Goal: Check status

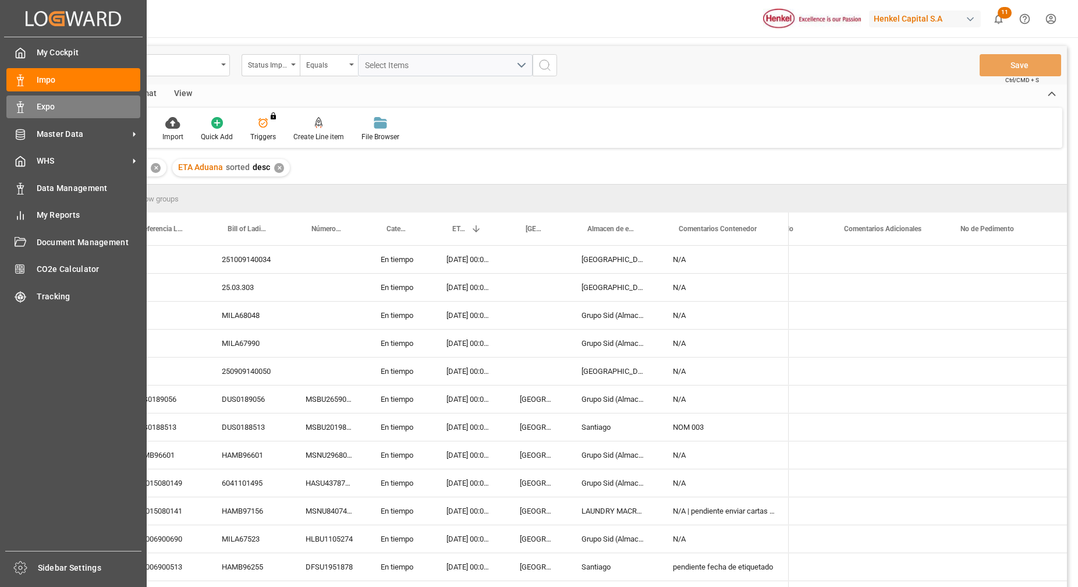
scroll to position [0, 2255]
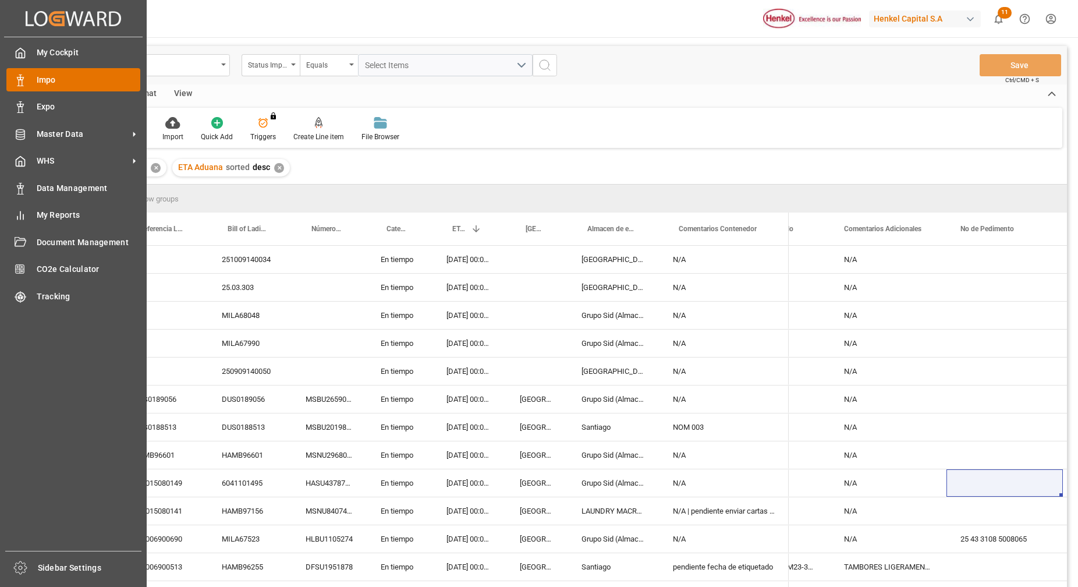
click at [61, 79] on span "Impo" at bounding box center [89, 80] width 104 height 12
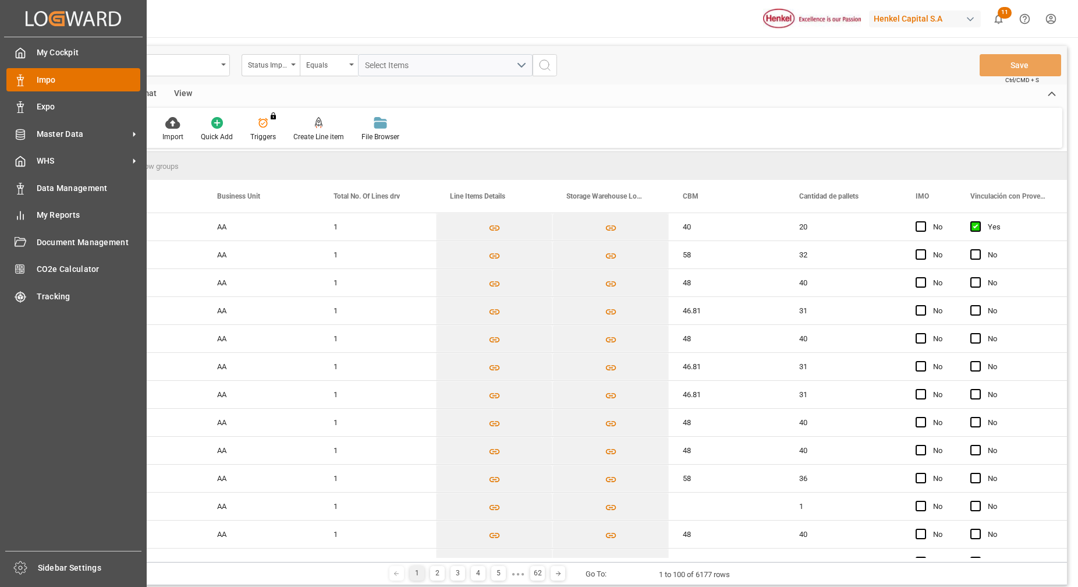
click at [69, 68] on div "Impo Impo" at bounding box center [73, 79] width 134 height 23
click at [70, 70] on div "Impo Impo" at bounding box center [73, 79] width 134 height 23
click at [37, 87] on div "Impo Impo" at bounding box center [73, 79] width 134 height 23
click at [31, 86] on div "Impo Impo" at bounding box center [73, 79] width 134 height 23
click at [61, 87] on div "Impo Impo" at bounding box center [73, 79] width 134 height 23
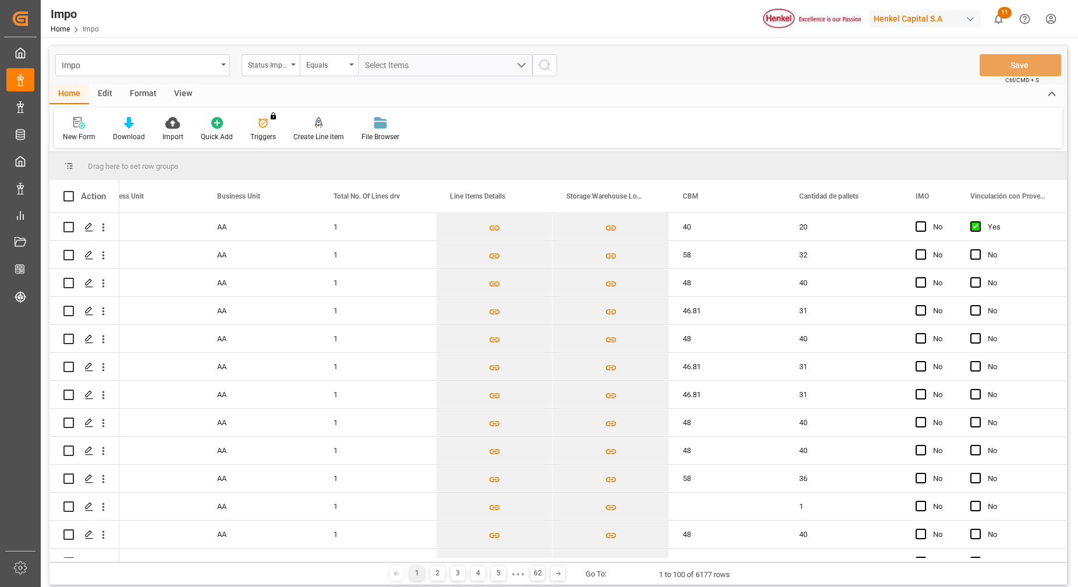
click at [142, 97] on div "Format" at bounding box center [143, 94] width 44 height 20
click at [91, 136] on div "Filter Rows" at bounding box center [80, 137] width 34 height 10
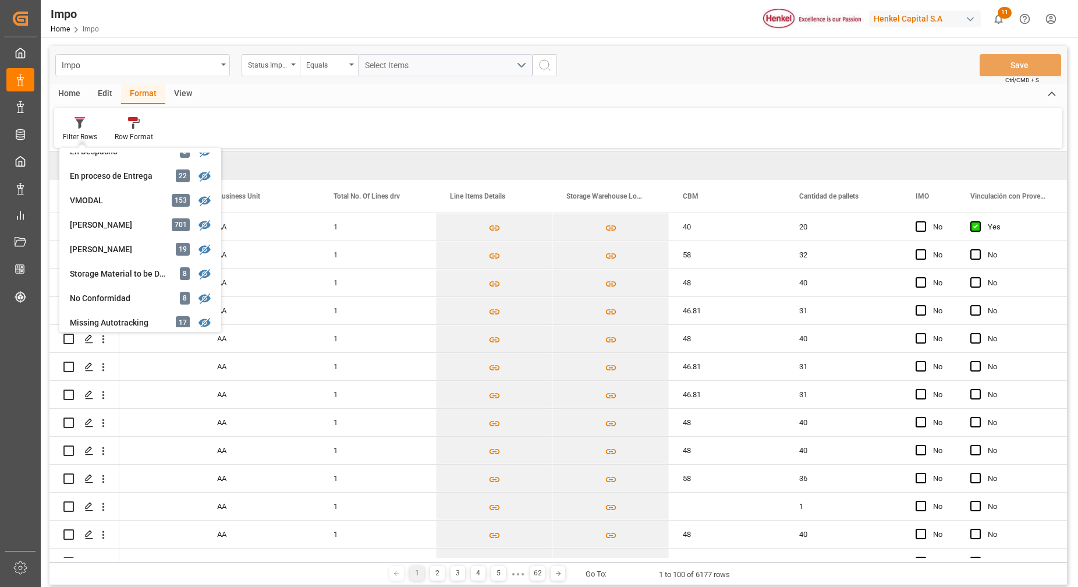
scroll to position [235, 0]
click at [102, 214] on div "Carlos Villar 19" at bounding box center [140, 223] width 152 height 24
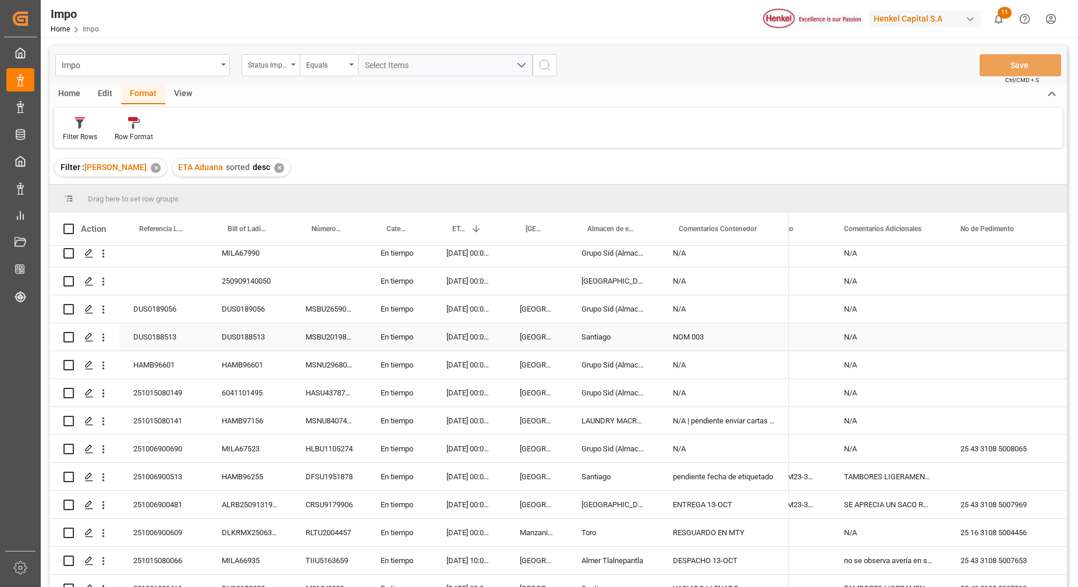
scroll to position [95, 0]
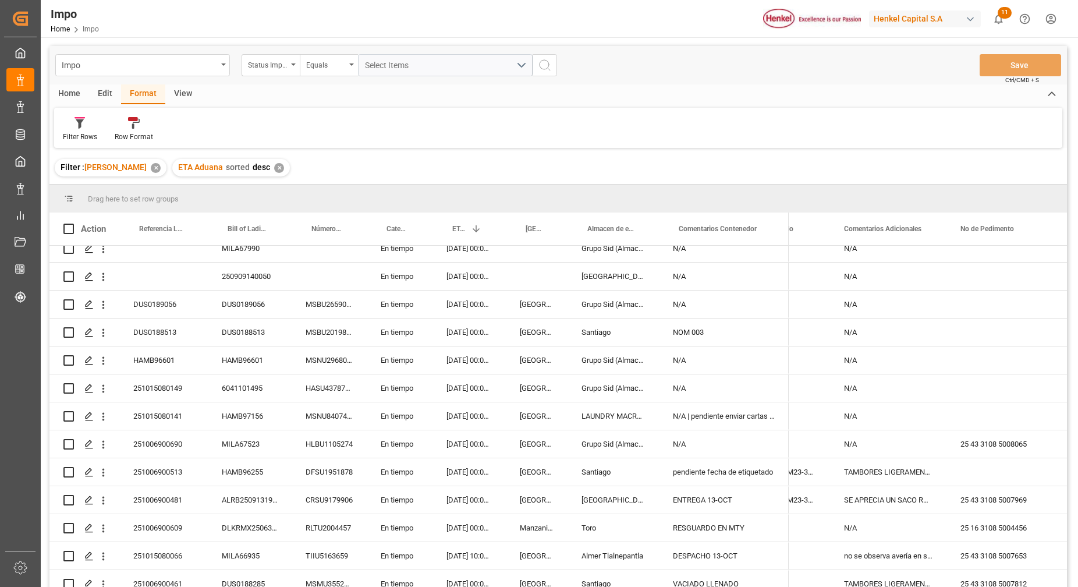
click at [801, 100] on div "Home Edit Format View" at bounding box center [557, 94] width 1017 height 20
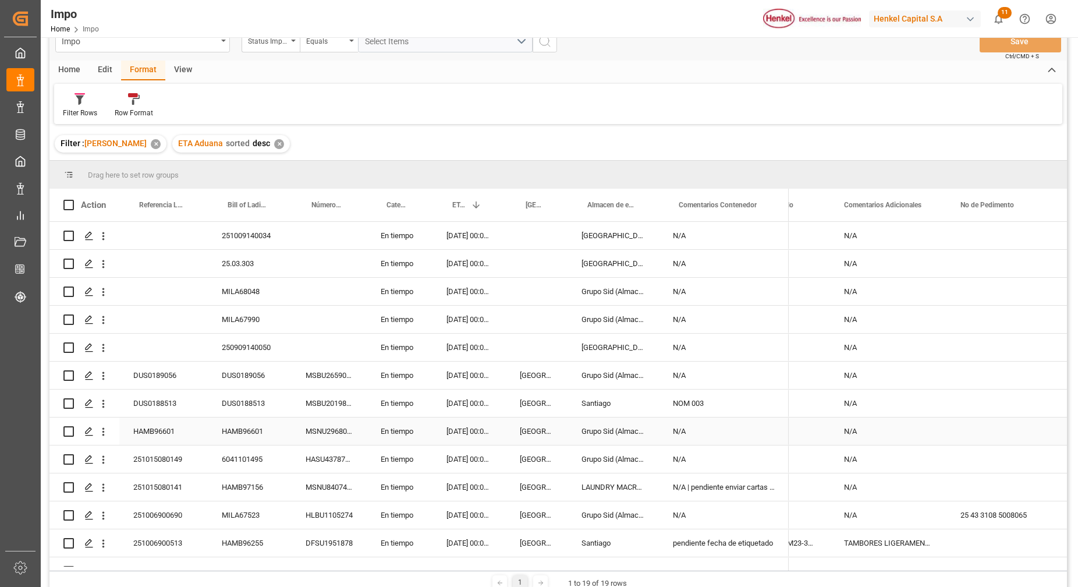
scroll to position [9, 0]
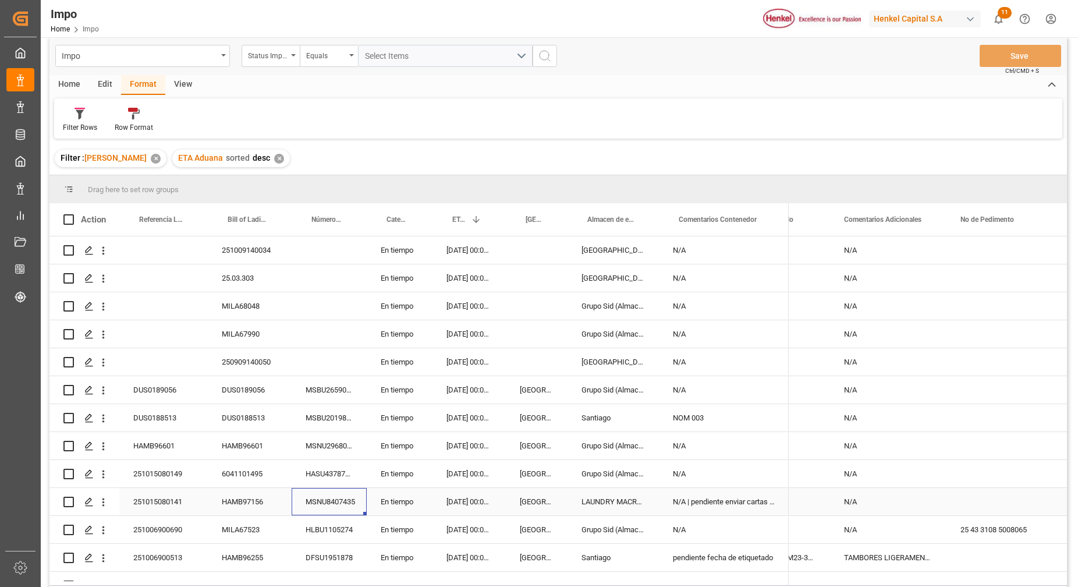
click at [343, 493] on div "MSNU8407435" at bounding box center [329, 501] width 75 height 27
click at [273, 122] on div "Filter Rows Row Format" at bounding box center [558, 118] width 1008 height 40
click at [132, 80] on div "Format" at bounding box center [143, 85] width 44 height 20
click at [100, 81] on div "Edit" at bounding box center [105, 85] width 32 height 20
click at [81, 80] on div "Home" at bounding box center [69, 85] width 40 height 20
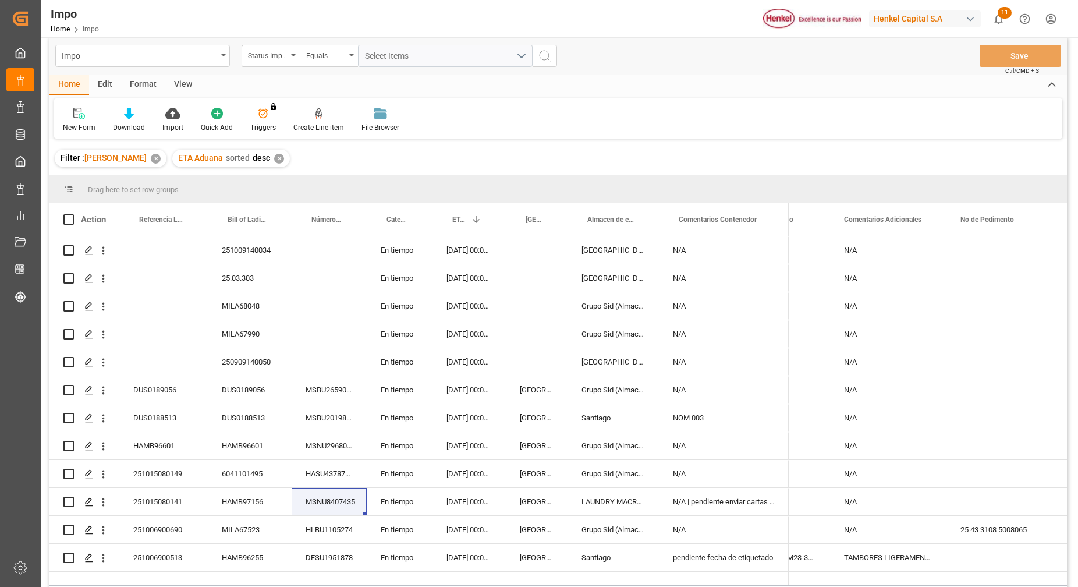
click at [129, 80] on div "Format" at bounding box center [143, 85] width 44 height 20
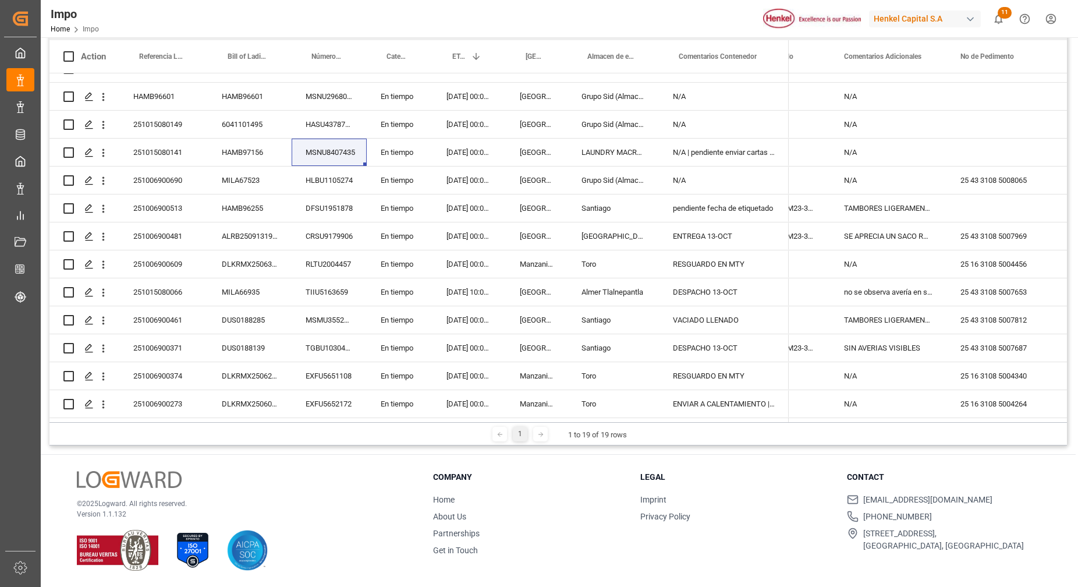
scroll to position [0, 0]
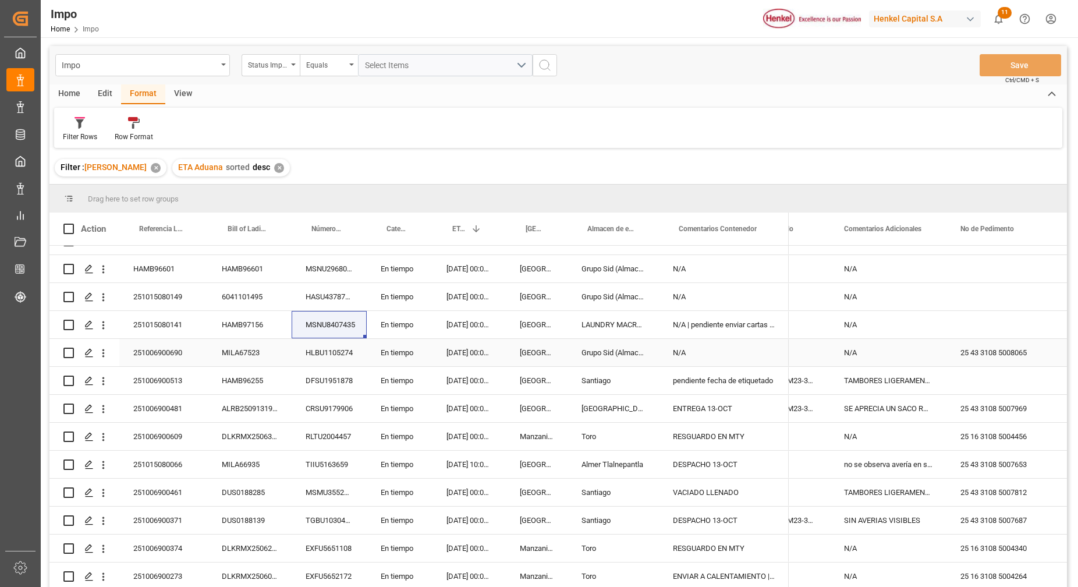
click at [860, 343] on div "N/A" at bounding box center [888, 352] width 116 height 27
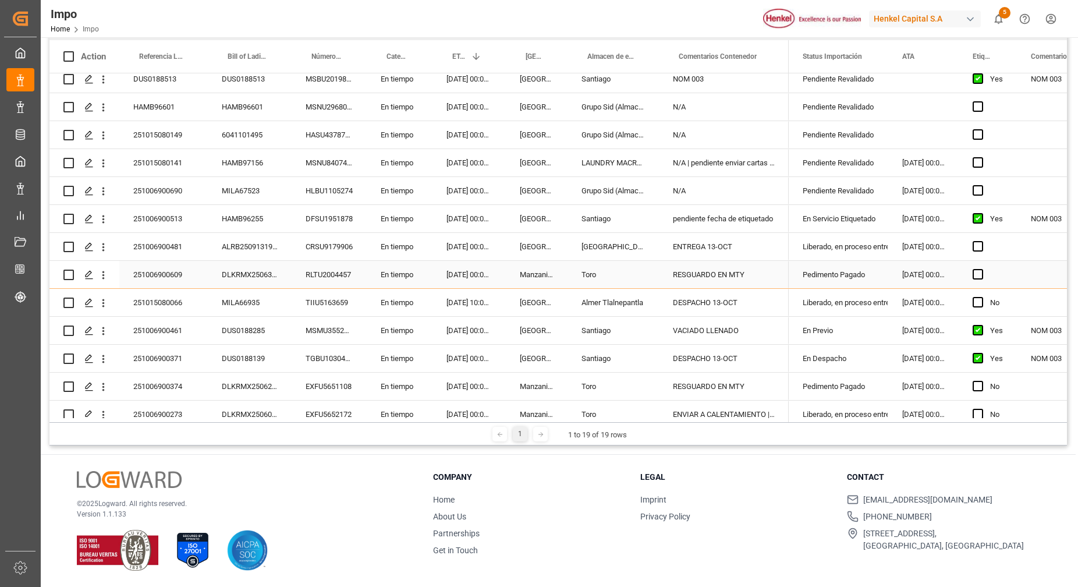
scroll to position [190, 0]
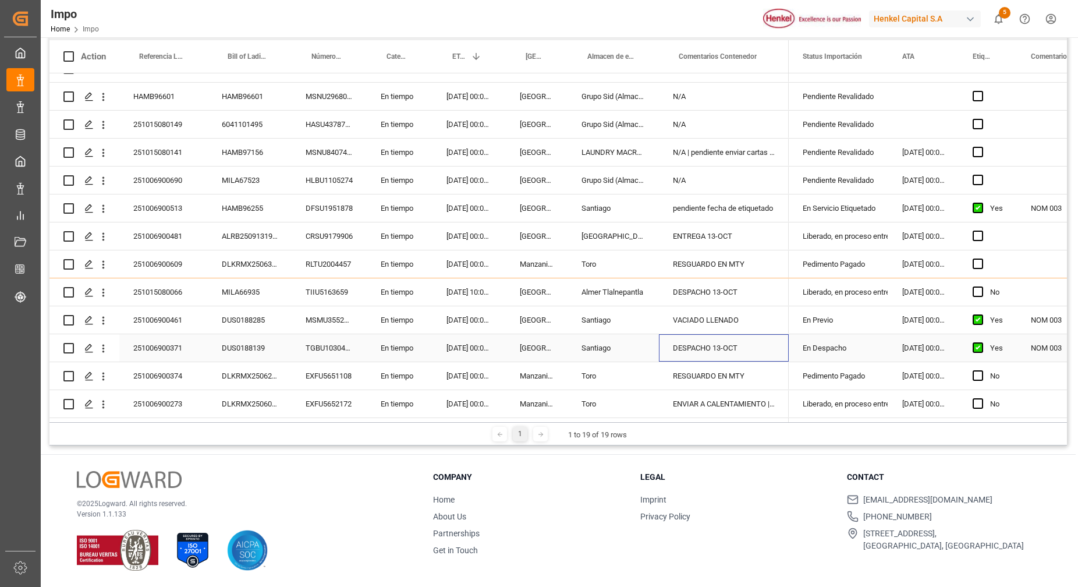
click at [768, 334] on div "DESPACHO 13-OCT" at bounding box center [724, 347] width 130 height 27
click at [705, 400] on div "ENVIAR A CALENTAMIENTO | 15-OCT" at bounding box center [724, 403] width 130 height 27
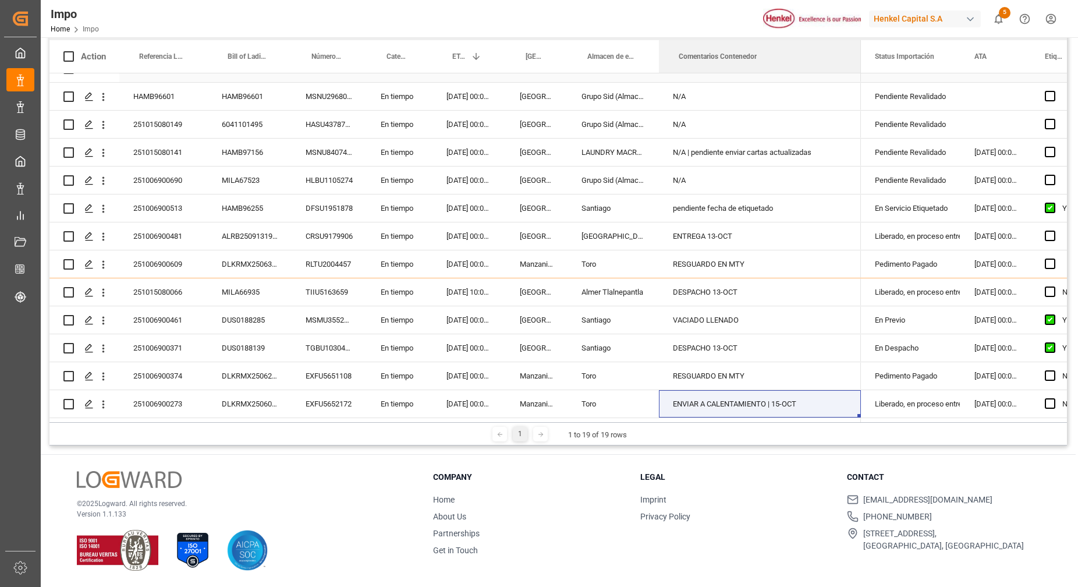
drag, startPoint x: 787, startPoint y: 51, endPoint x: 857, endPoint y: 75, distance: 73.8
click at [857, 75] on div "Action Referencia Leschaco Bill of Lading Number Número de Contenedor 1" at bounding box center [557, 231] width 1017 height 382
click at [260, 268] on div "DLKRMX2506362" at bounding box center [250, 263] width 84 height 27
